Goal: Task Accomplishment & Management: Manage account settings

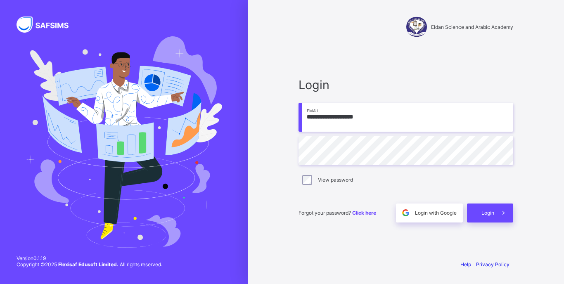
type input "**********"
click at [501, 217] on span at bounding box center [503, 212] width 19 height 19
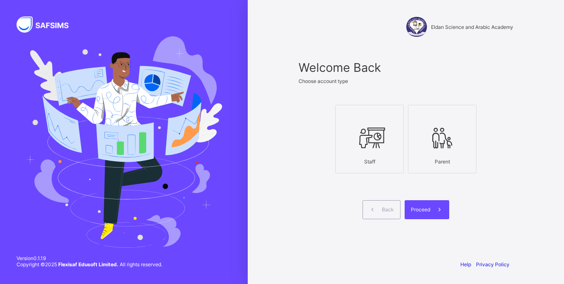
click at [381, 125] on div at bounding box center [369, 138] width 59 height 33
click at [407, 212] on div "Proceed" at bounding box center [426, 209] width 45 height 19
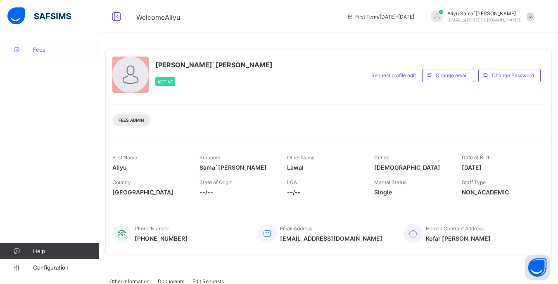
click at [46, 56] on link "Fees" at bounding box center [49, 49] width 99 height 17
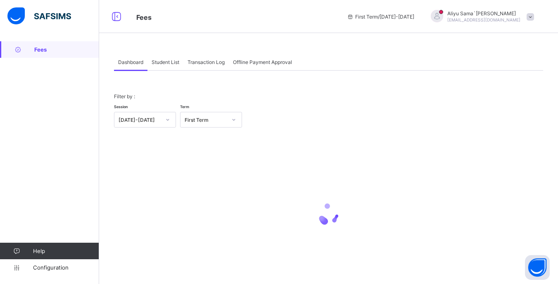
click at [171, 66] on div "Student List" at bounding box center [165, 62] width 36 height 17
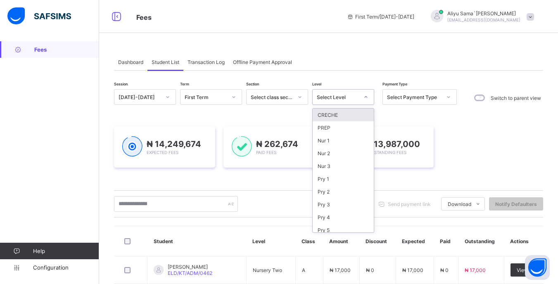
click at [370, 99] on div at bounding box center [366, 96] width 14 height 13
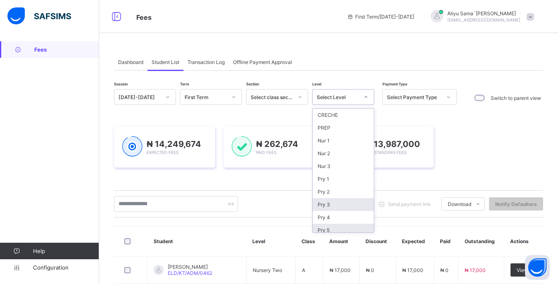
scroll to position [41, 0]
click at [329, 199] on div "JSS 1" at bounding box center [342, 201] width 61 height 13
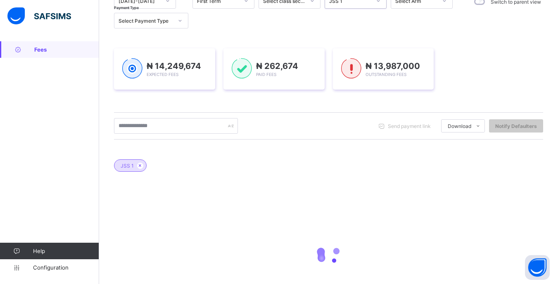
scroll to position [124, 0]
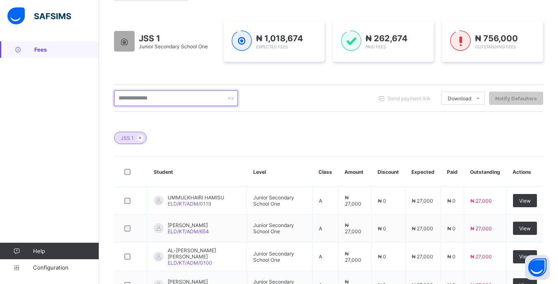
click at [181, 94] on input "text" at bounding box center [176, 98] width 124 height 16
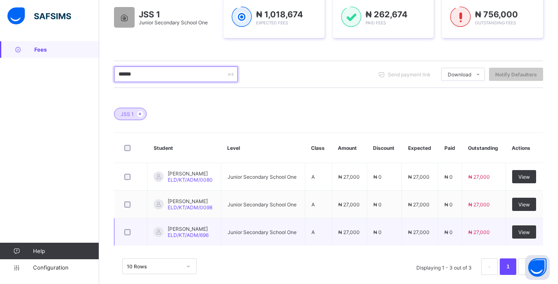
scroll to position [159, 0]
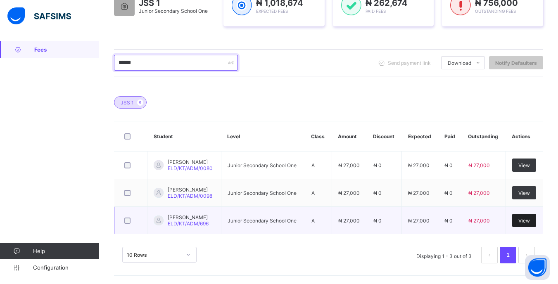
type input "******"
click at [526, 220] on span "View" at bounding box center [524, 220] width 12 height 6
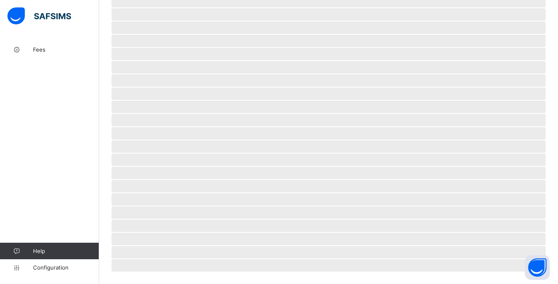
scroll to position [84, 0]
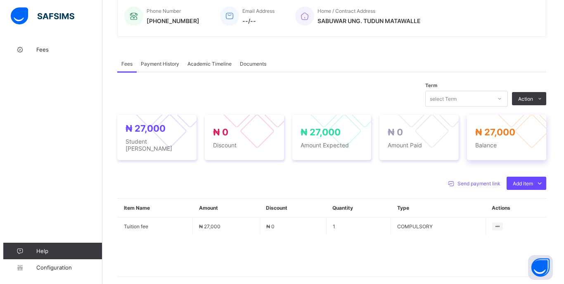
scroll to position [241, 0]
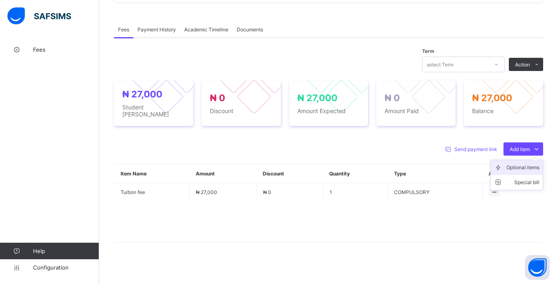
click at [527, 168] on li "Optional items" at bounding box center [516, 167] width 52 height 15
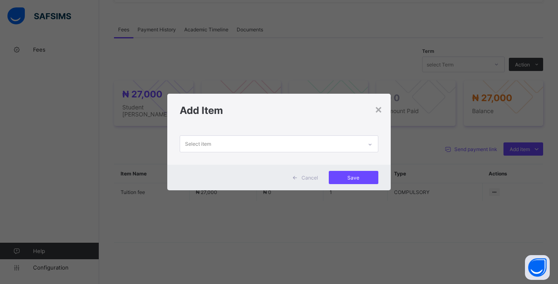
click at [338, 137] on div "Select item" at bounding box center [271, 144] width 182 height 16
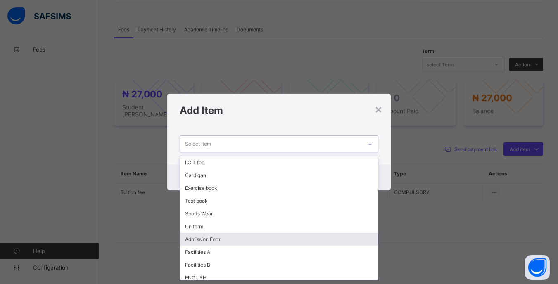
click at [248, 245] on div "Admission Form" at bounding box center [278, 239] width 197 height 13
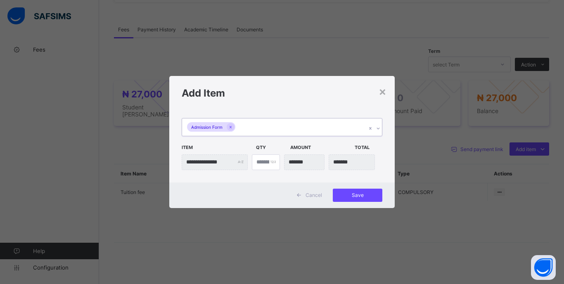
click at [302, 118] on div "Admission Form" at bounding box center [274, 126] width 184 height 17
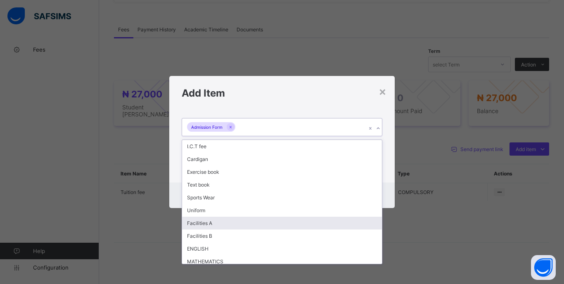
click at [260, 218] on div "Facilities A" at bounding box center [282, 223] width 200 height 13
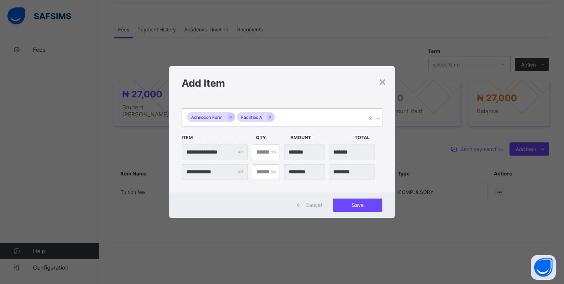
click at [298, 118] on div "Admission Form Facilities A" at bounding box center [274, 117] width 184 height 17
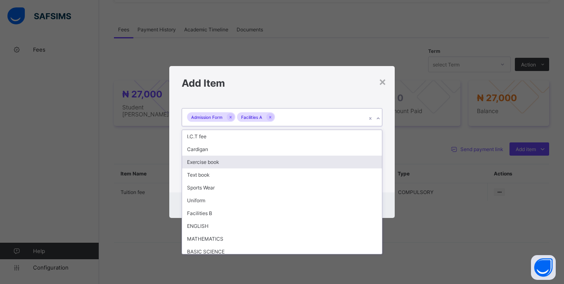
drag, startPoint x: 234, startPoint y: 164, endPoint x: 247, endPoint y: 148, distance: 20.9
click at [234, 164] on div "Exercise book" at bounding box center [282, 162] width 200 height 13
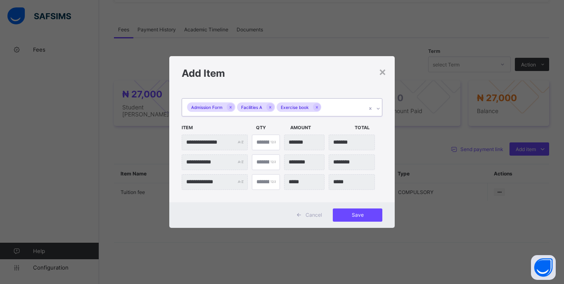
click at [342, 111] on div "Admission Form Facilities A Exercise book" at bounding box center [274, 107] width 184 height 17
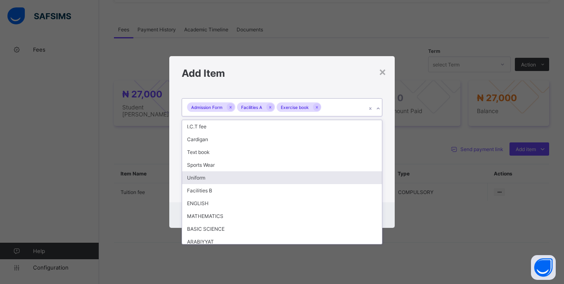
click at [211, 180] on div "Uniform" at bounding box center [282, 177] width 200 height 13
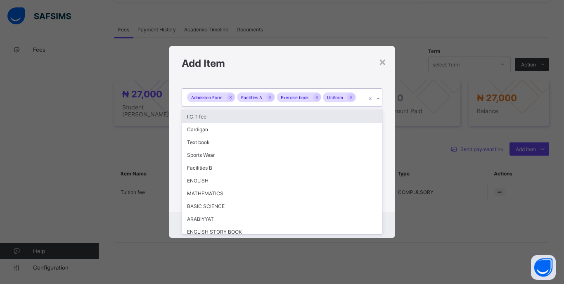
click at [361, 99] on div "Admission Form Facilities A Exercise book Uniform" at bounding box center [274, 97] width 184 height 17
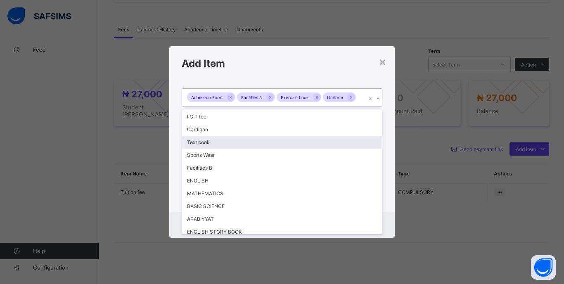
click at [216, 141] on div "Text book" at bounding box center [282, 142] width 200 height 13
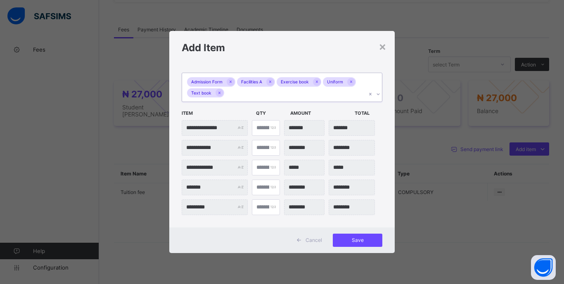
click at [289, 89] on div "Admission Form Facilities A Exercise book Uniform Text book" at bounding box center [274, 87] width 184 height 28
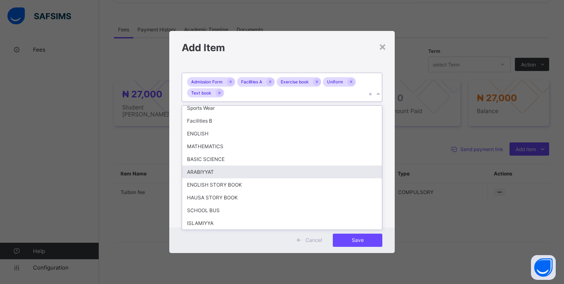
scroll to position [0, 0]
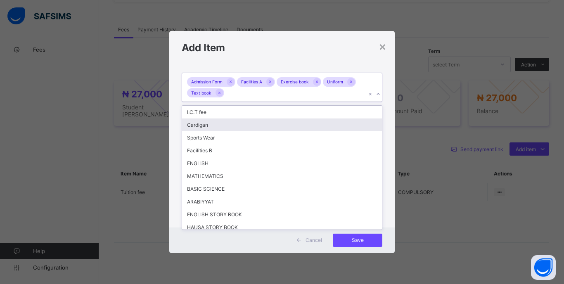
click at [388, 139] on div "**********" at bounding box center [281, 145] width 225 height 163
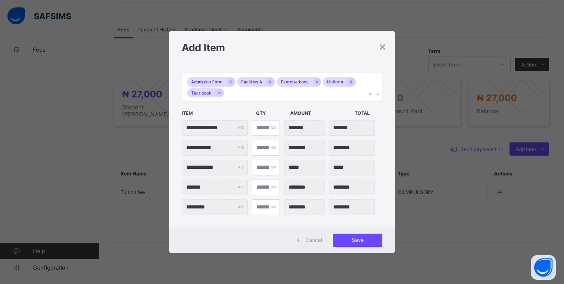
click at [322, 93] on div "Admission Form Facilities A Exercise book Uniform Text book" at bounding box center [274, 87] width 184 height 28
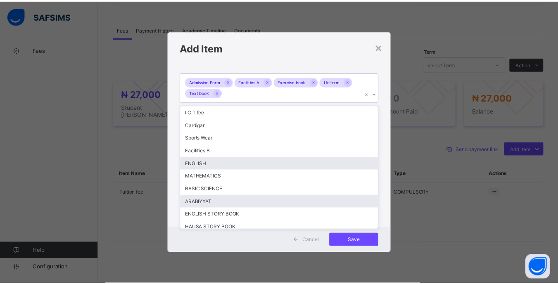
scroll to position [30, 0]
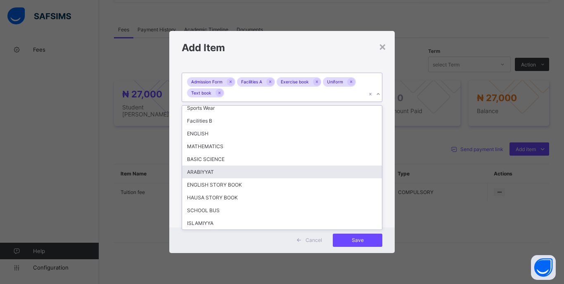
click at [390, 176] on div "**********" at bounding box center [281, 145] width 225 height 163
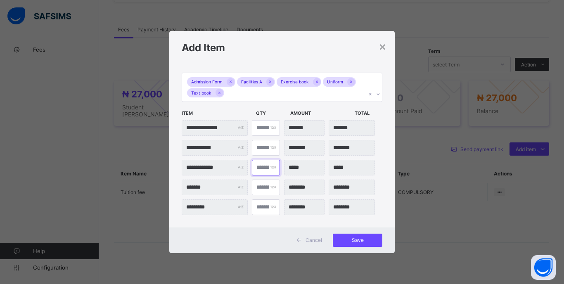
click at [262, 170] on input "*" at bounding box center [266, 168] width 28 height 16
type input "**"
type input "*******"
type input "**"
click at [348, 241] on span "Save" at bounding box center [357, 240] width 37 height 6
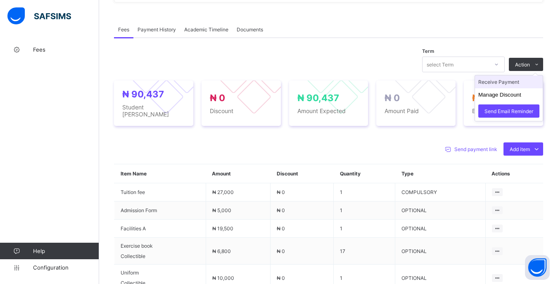
click at [503, 86] on li "Receive Payment" at bounding box center [509, 82] width 68 height 13
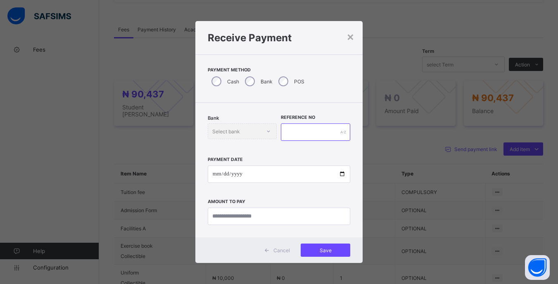
click at [319, 127] on input "text" at bounding box center [315, 131] width 69 height 17
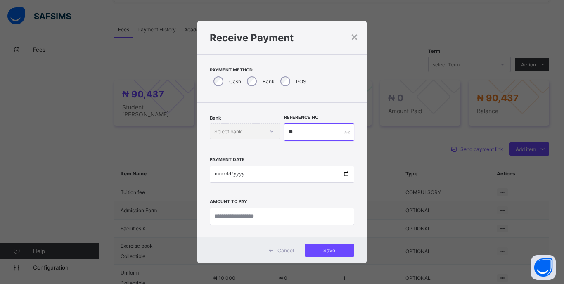
type input "**"
click at [216, 172] on input "date" at bounding box center [282, 173] width 144 height 17
type input "**********"
click at [263, 217] on input "currency" at bounding box center [282, 216] width 144 height 17
type input "********"
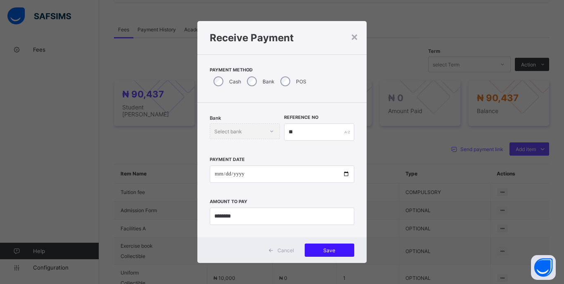
click at [333, 252] on span "Save" at bounding box center [329, 250] width 37 height 6
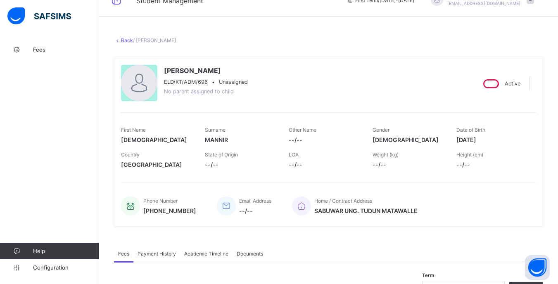
scroll to position [0, 0]
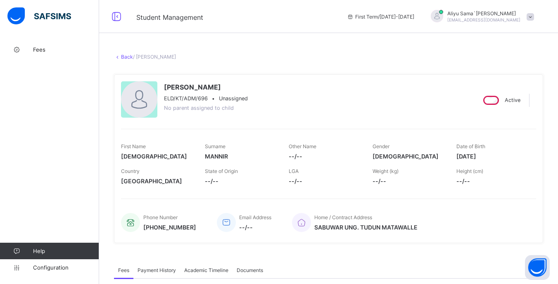
click at [124, 58] on link "Back" at bounding box center [127, 57] width 12 height 6
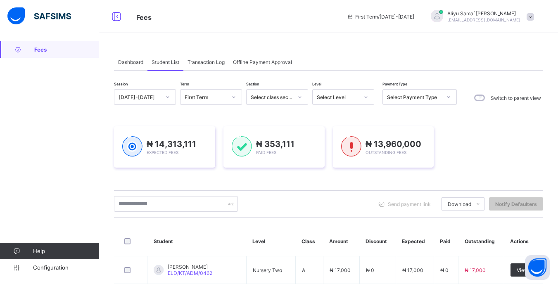
click at [362, 100] on div at bounding box center [366, 96] width 14 height 13
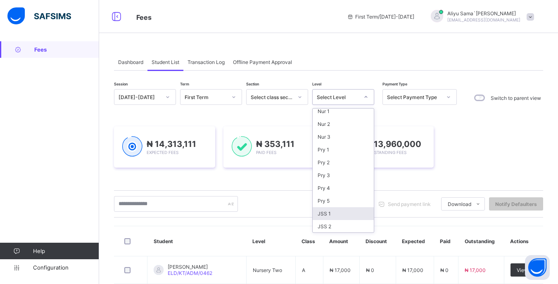
scroll to position [81, 0]
click at [326, 165] on div "JSS 1" at bounding box center [342, 162] width 61 height 13
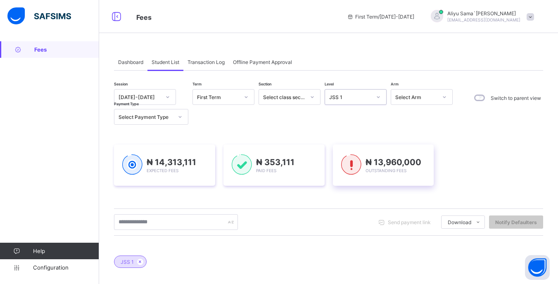
scroll to position [124, 0]
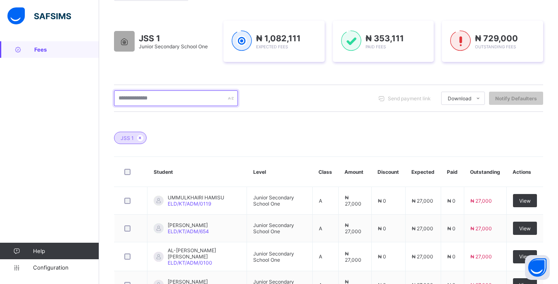
click at [200, 105] on input "text" at bounding box center [176, 98] width 124 height 16
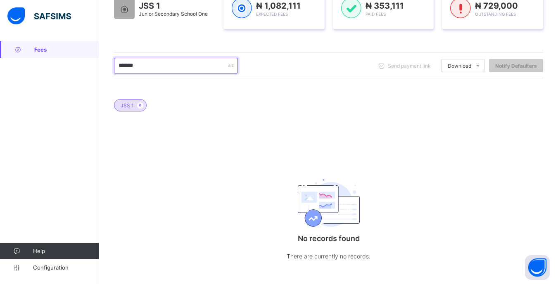
scroll to position [163, 0]
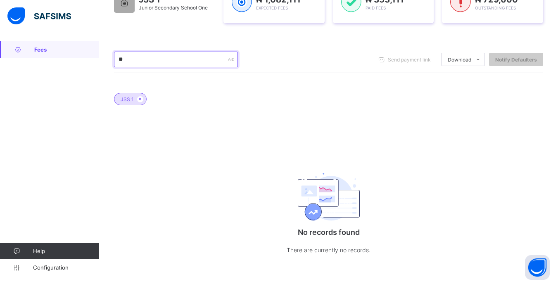
type input "*"
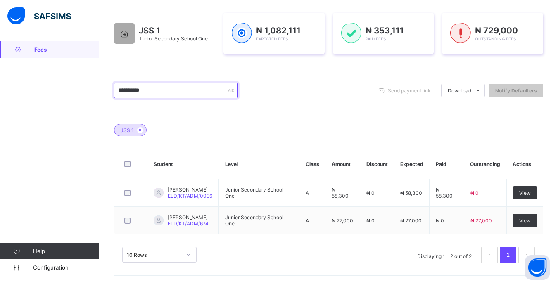
scroll to position [0, 0]
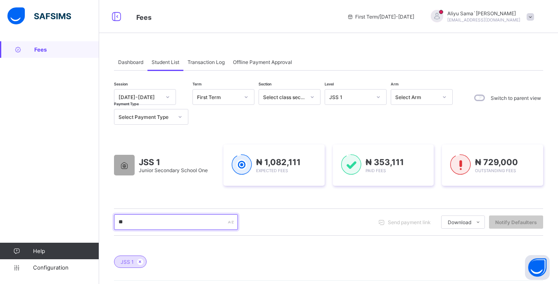
type input "*"
type input "********"
click at [534, 19] on span at bounding box center [529, 16] width 7 height 7
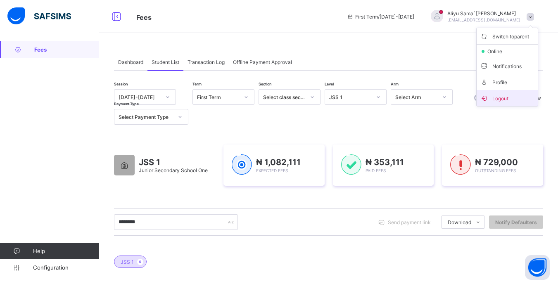
click at [520, 99] on span "Logout" at bounding box center [507, 97] width 54 height 9
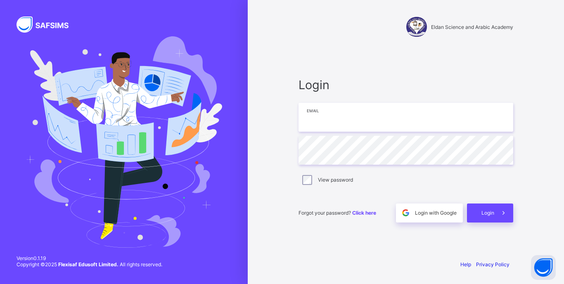
type input "**********"
click at [509, 217] on span at bounding box center [503, 212] width 19 height 19
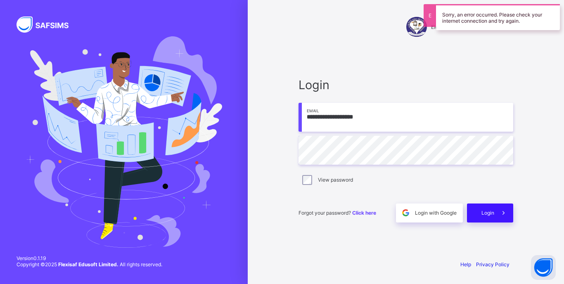
click at [498, 210] on span at bounding box center [503, 212] width 19 height 19
